Goal: Information Seeking & Learning: Learn about a topic

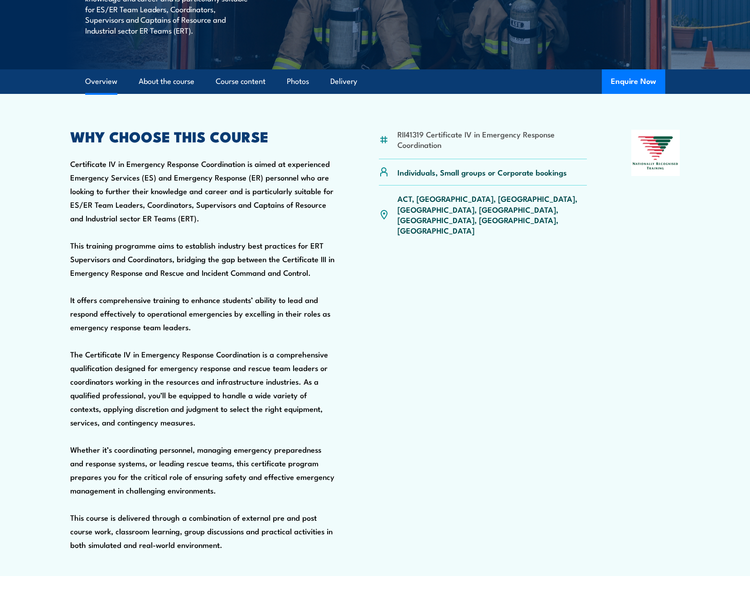
scroll to position [363, 0]
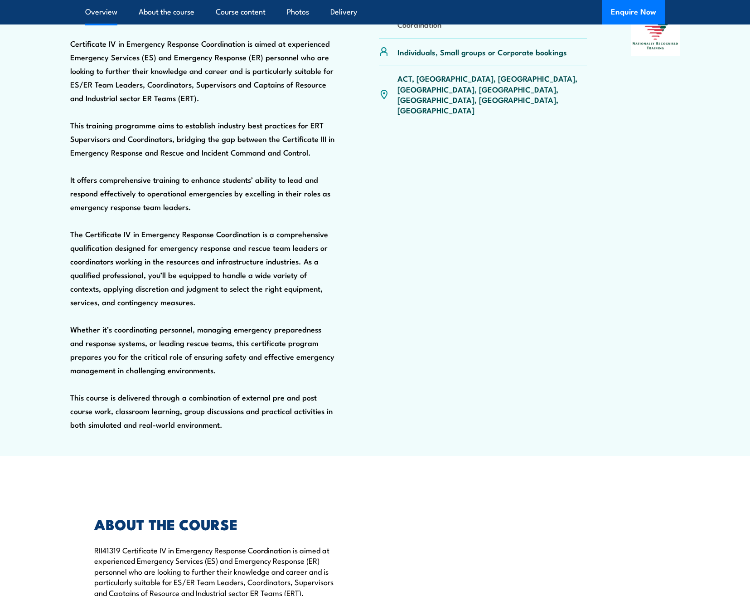
click at [330, 416] on div "WHY CHOOSE THIS COURSE Certificate IV in Emergency Response Coordination is aim…" at bounding box center [202, 227] width 265 height 435
click at [251, 443] on div "WHY CHOOSE THIS COURSE Certificate IV in Emergency Response Coordination is aim…" at bounding box center [202, 227] width 265 height 435
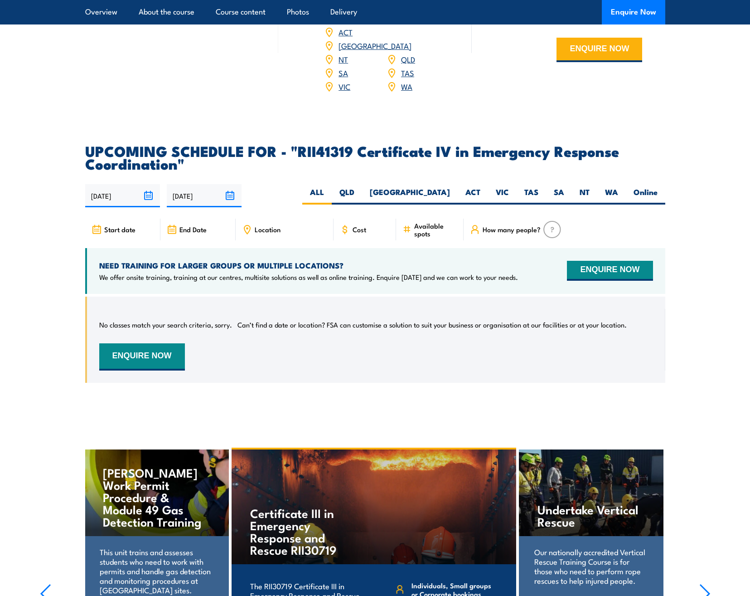
scroll to position [2539, 0]
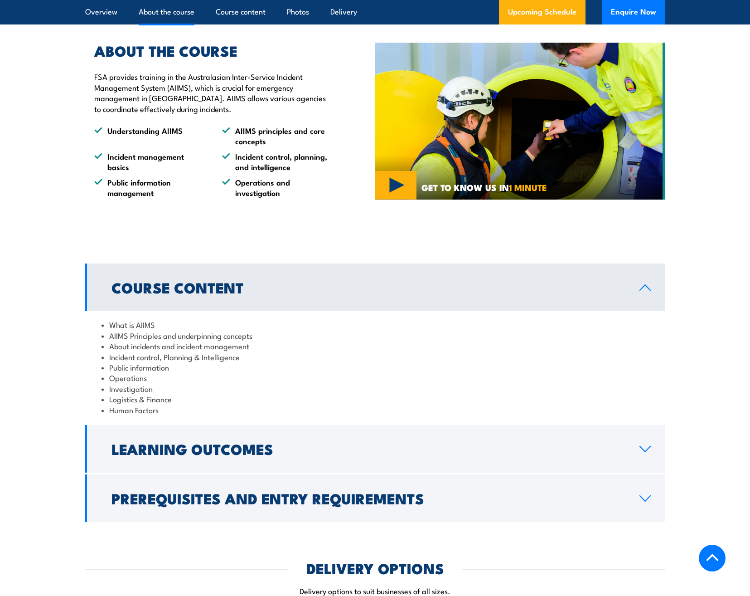
scroll to position [635, 0]
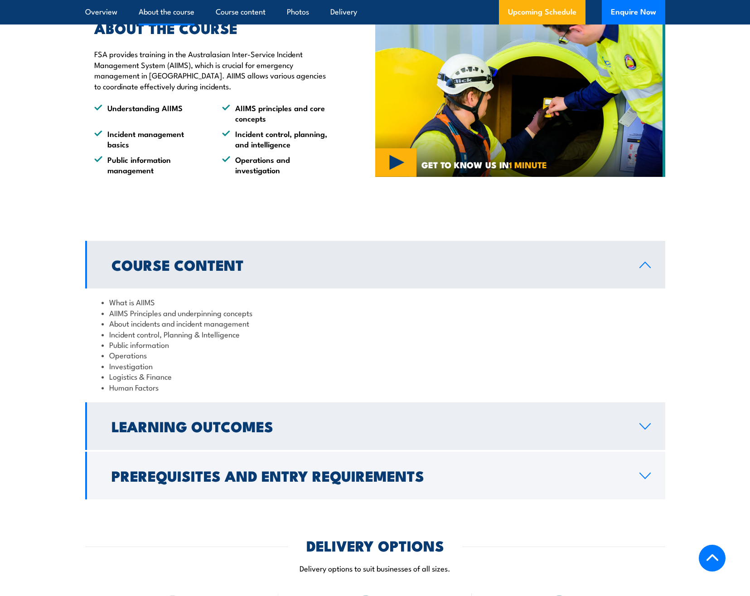
click at [200, 430] on link "Learning Outcomes" at bounding box center [375, 426] width 580 height 48
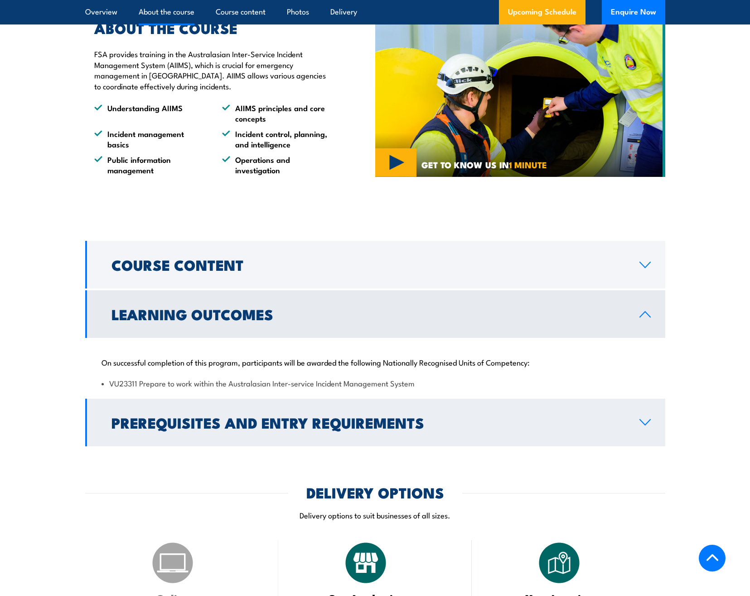
click at [201, 420] on h2 "Prerequisites and Entry Requirements" at bounding box center [369, 422] width 514 height 13
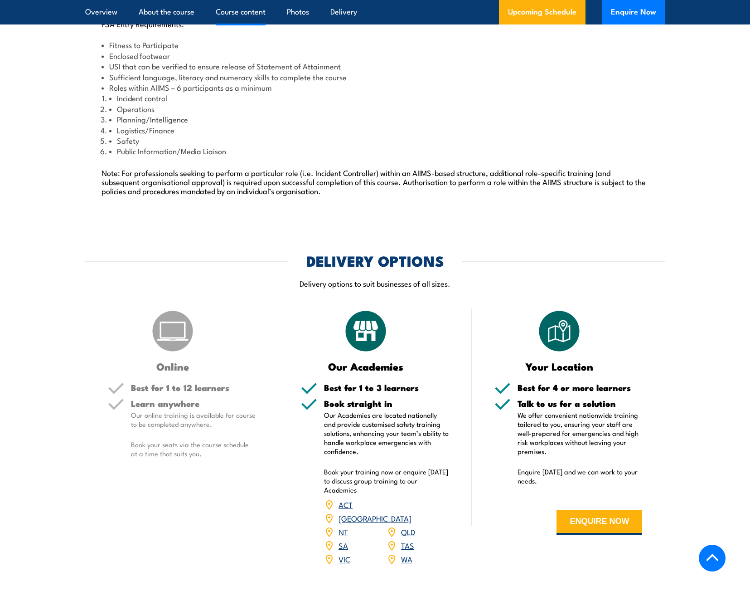
scroll to position [1315, 0]
